Goal: Navigation & Orientation: Find specific page/section

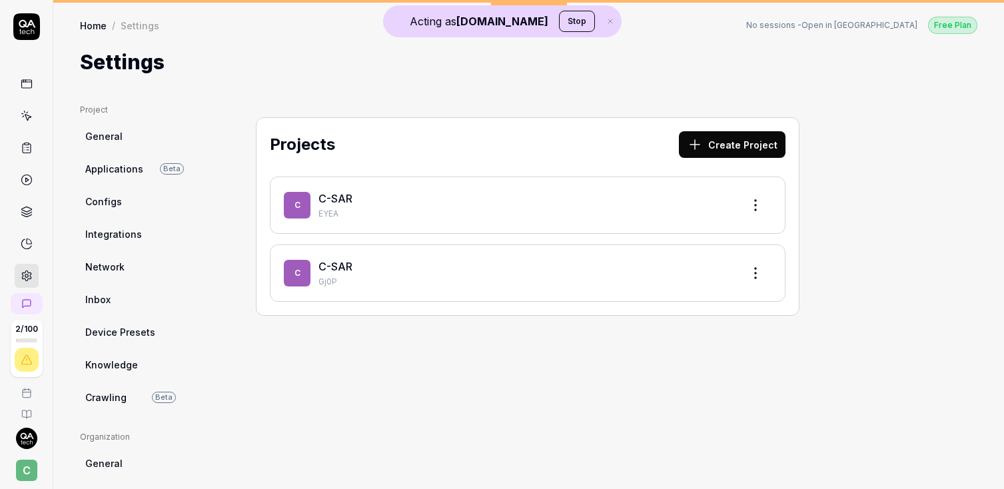
click at [28, 143] on rect at bounding box center [27, 144] width 4 height 2
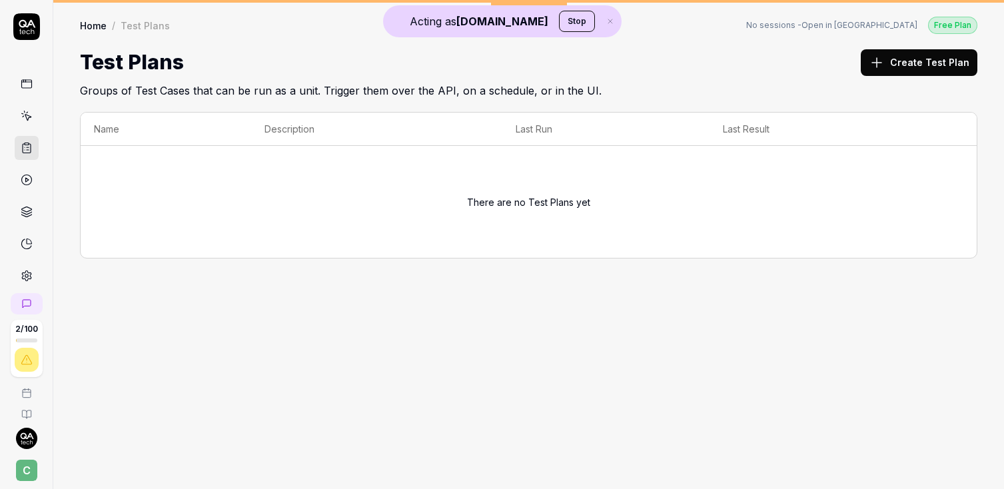
click at [26, 470] on span "C" at bounding box center [26, 470] width 21 height 21
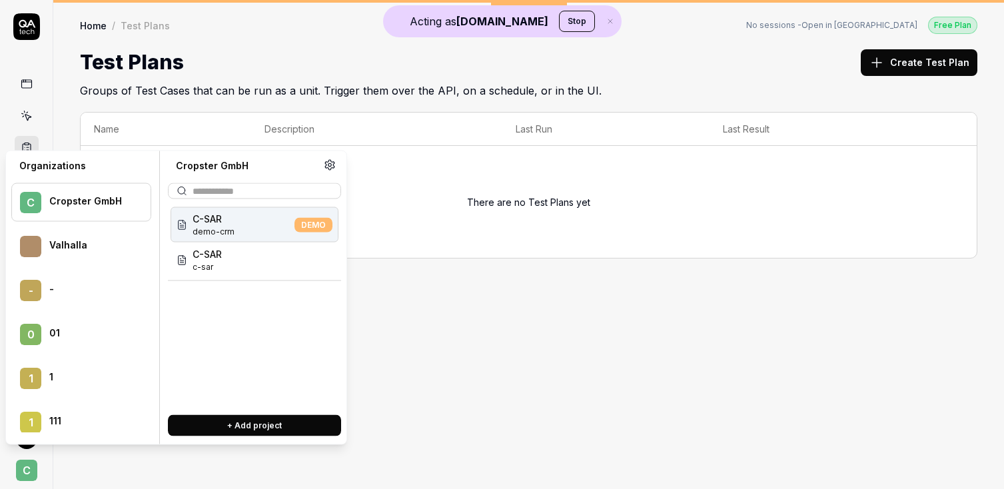
click at [328, 166] on circle at bounding box center [329, 164] width 3 height 3
